Goal: Transaction & Acquisition: Purchase product/service

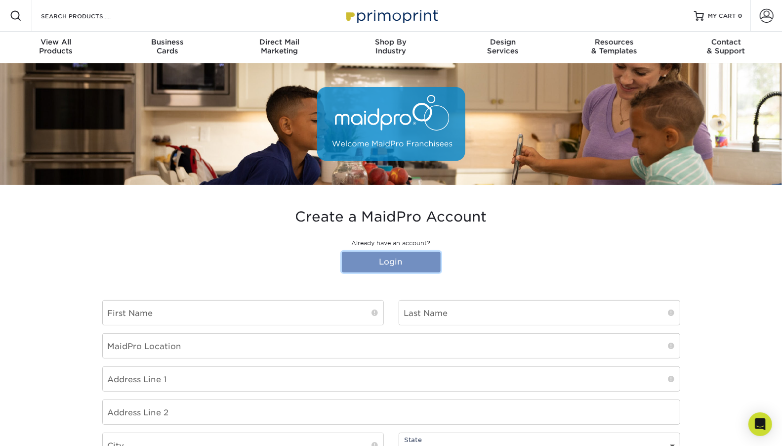
click at [410, 263] on link "Login" at bounding box center [391, 262] width 99 height 21
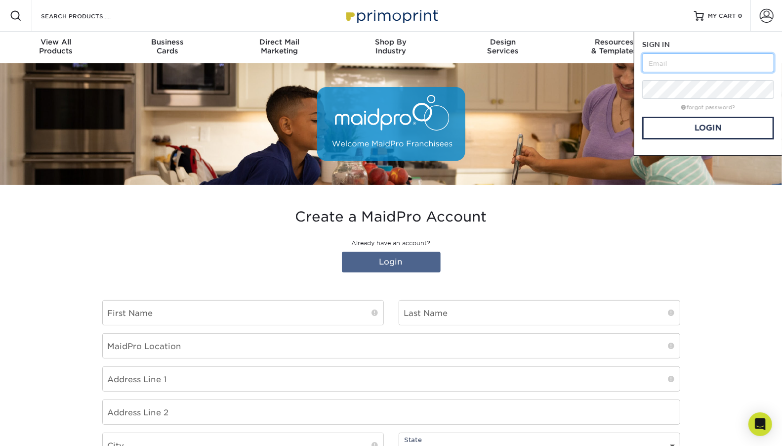
click at [650, 66] on input "text" at bounding box center [709, 62] width 132 height 19
type input "[EMAIL_ADDRESS][DOMAIN_NAME]"
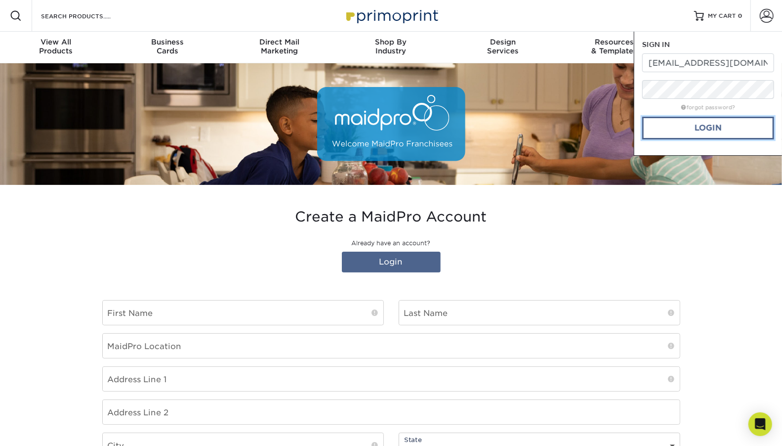
click at [703, 125] on link "Login" at bounding box center [709, 128] width 132 height 23
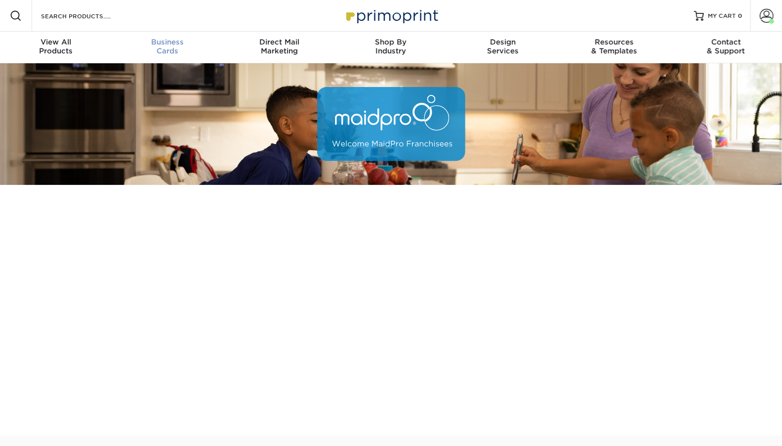
click at [170, 45] on span "Business" at bounding box center [168, 42] width 112 height 9
click at [773, 16] on span at bounding box center [767, 16] width 14 height 14
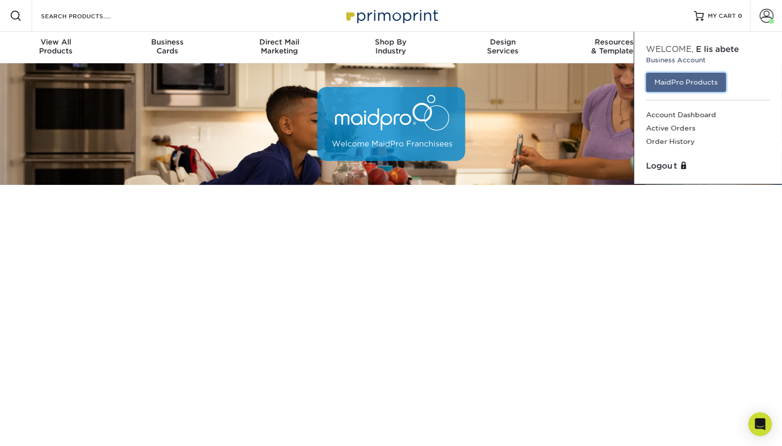
click at [711, 79] on link "MaidPro Products" at bounding box center [687, 82] width 80 height 19
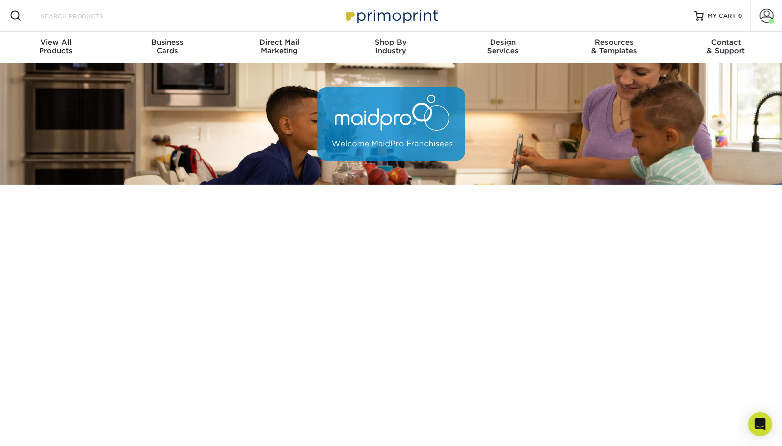
click at [123, 14] on input "Search Products" at bounding box center [88, 16] width 96 height 12
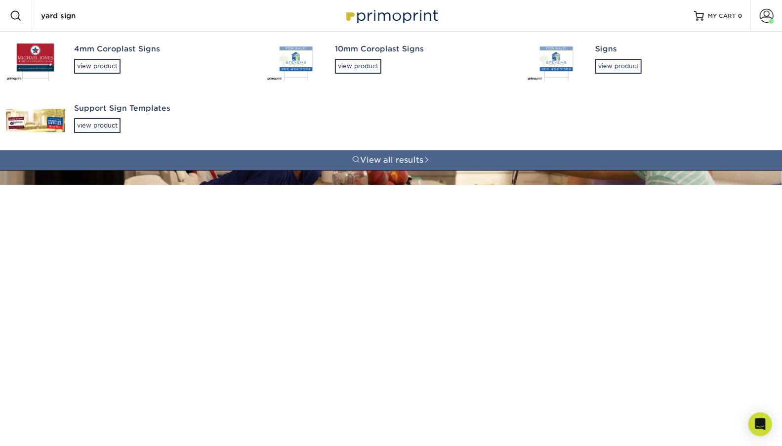
type input "yard sign"
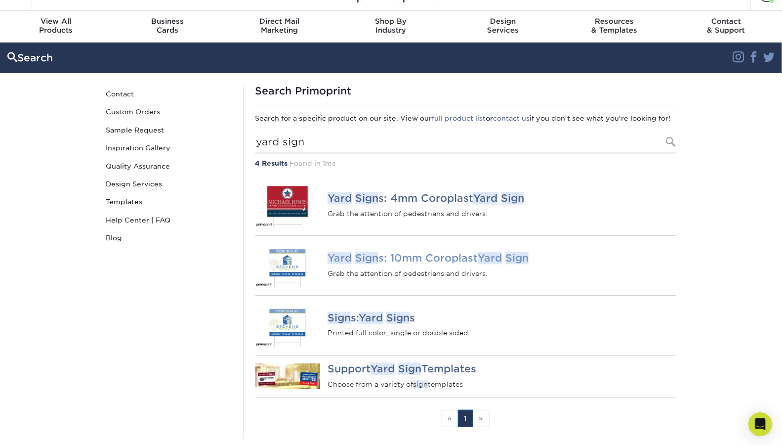
scroll to position [22, 0]
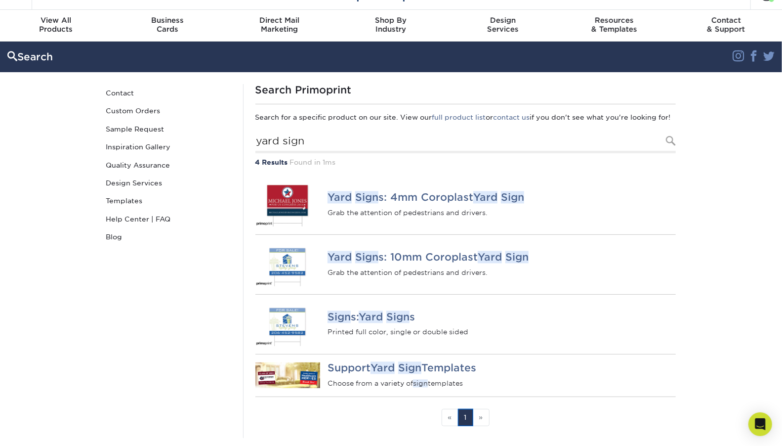
click at [597, 337] on p "Printed full color, single or double sided" at bounding box center [502, 332] width 348 height 10
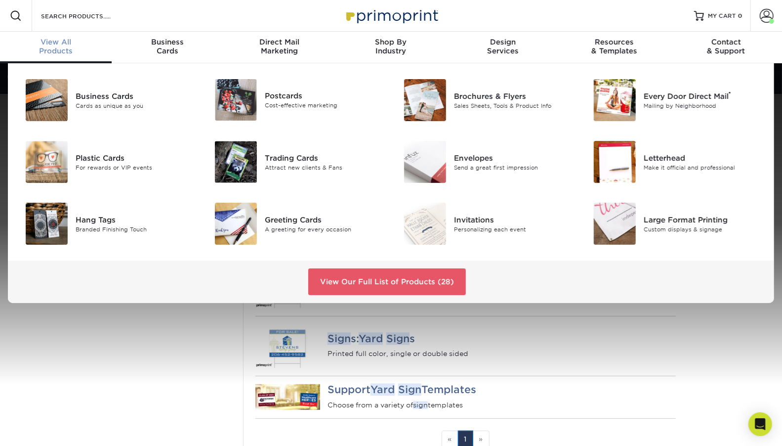
click at [52, 43] on span "View All" at bounding box center [56, 42] width 112 height 9
click at [59, 46] on div "View All Products" at bounding box center [56, 47] width 112 height 18
click at [62, 50] on div "View All Products" at bounding box center [56, 47] width 112 height 18
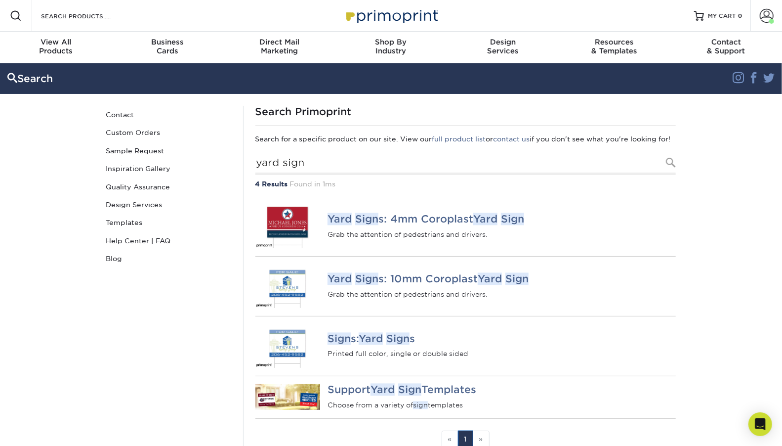
click at [429, 19] on img at bounding box center [391, 15] width 99 height 21
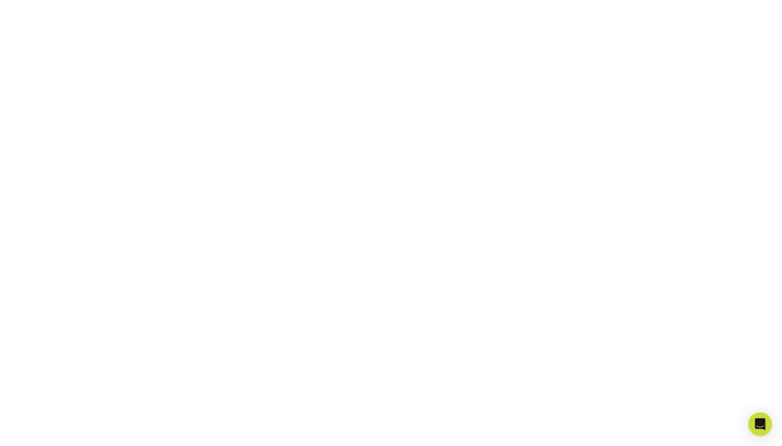
scroll to position [186, 0]
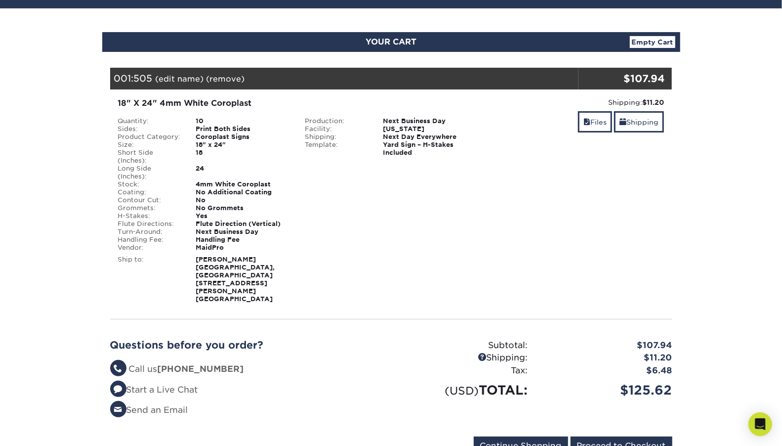
scroll to position [85, 0]
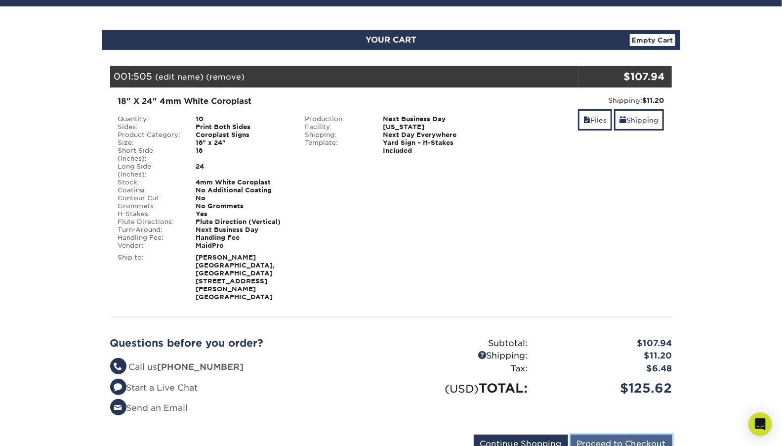
click at [604, 434] on input "Proceed to Checkout" at bounding box center [622, 443] width 102 height 19
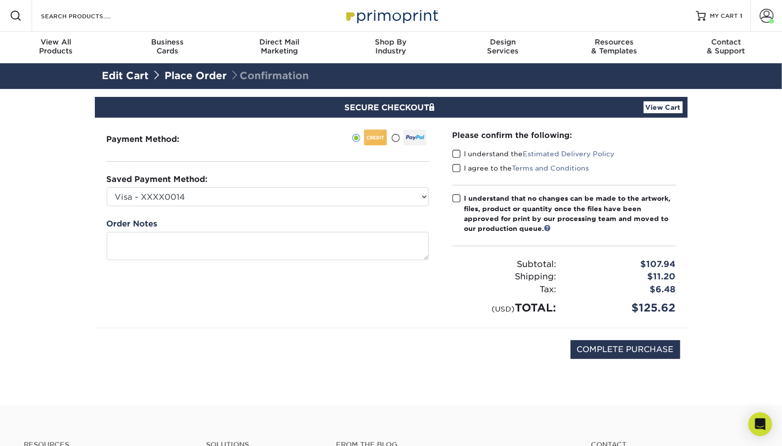
click at [458, 154] on span at bounding box center [457, 153] width 8 height 9
click at [0, 0] on input "I understand the Estimated Delivery Policy" at bounding box center [0, 0] width 0 height 0
click at [458, 170] on span at bounding box center [457, 168] width 8 height 9
click at [0, 0] on input "I agree to the Terms and Conditions" at bounding box center [0, 0] width 0 height 0
click at [457, 198] on span at bounding box center [457, 198] width 8 height 9
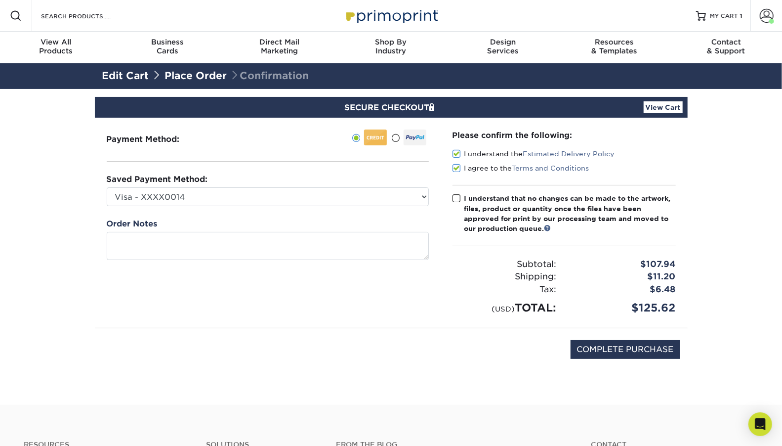
click at [0, 0] on input "I understand that no changes can be made to the artwork, files, product or quan…" at bounding box center [0, 0] width 0 height 0
click at [607, 355] on input "COMPLETE PURCHASE" at bounding box center [626, 349] width 110 height 19
type input "PROCESSING, PLEASE WAIT..."
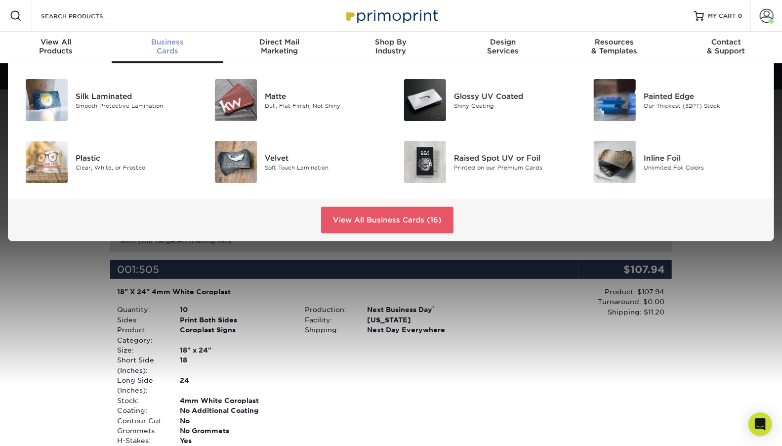
click at [170, 48] on div "Business Cards" at bounding box center [168, 47] width 112 height 18
click at [273, 107] on div "Dull, Flat Finish, Not Shiny" at bounding box center [324, 105] width 119 height 8
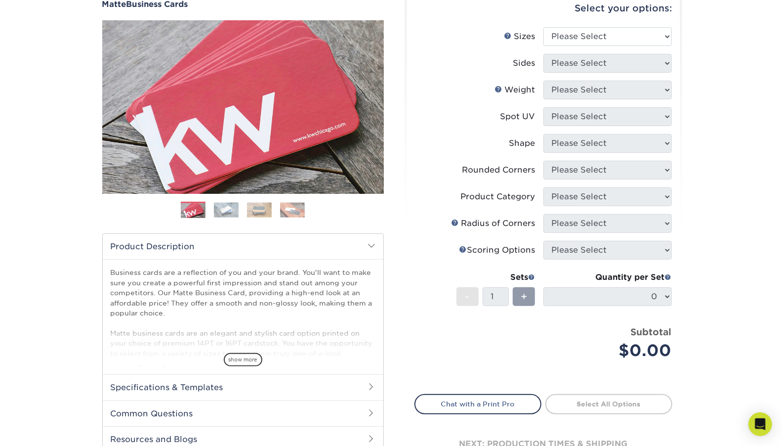
scroll to position [100, 0]
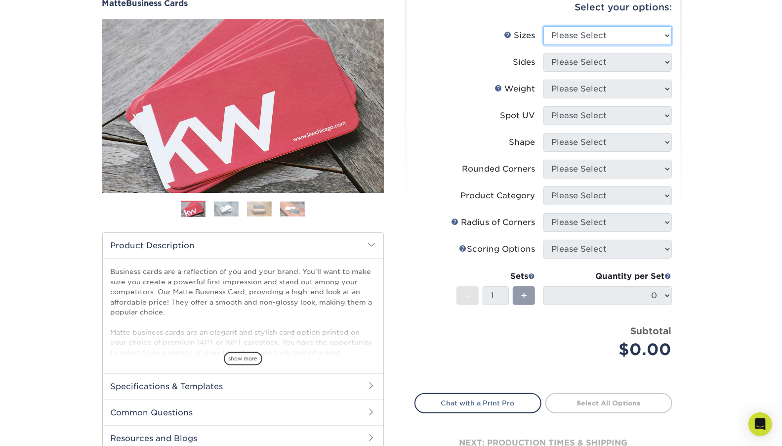
click at [563, 38] on select "Please Select 1.5" x 3.5" - Mini 1.75" x 3.5" - Mini 2" x 2" - Square 2" x 3" -…" at bounding box center [608, 35] width 129 height 19
click at [544, 26] on select "Please Select 1.5" x 3.5" - Mini 1.75" x 3.5" - Mini 2" x 2" - Square 2" x 3" -…" at bounding box center [608, 35] width 129 height 19
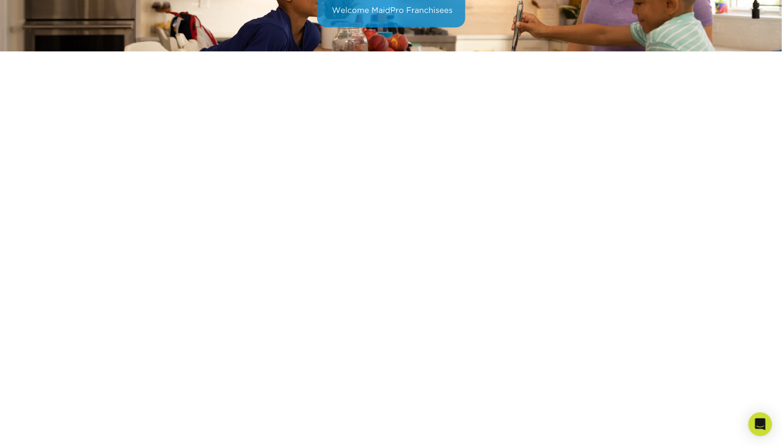
scroll to position [131, 0]
